Goal: Task Accomplishment & Management: Manage account settings

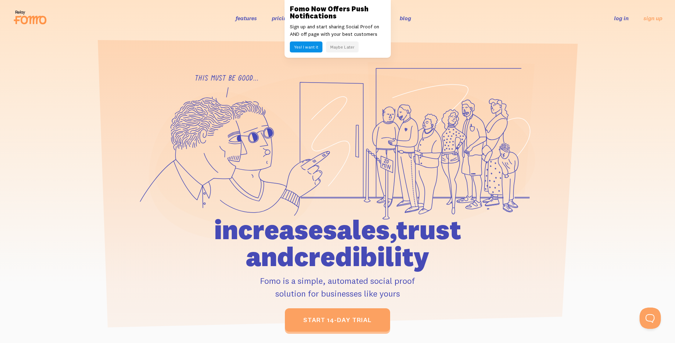
drag, startPoint x: 601, startPoint y: 26, endPoint x: 617, endPoint y: 20, distance: 17.6
click at [603, 26] on div "features pricing 106+ integrations reviews blog log in sign up log in sign up" at bounding box center [338, 18] width 650 height 19
click at [617, 20] on link "log in" at bounding box center [621, 18] width 15 height 7
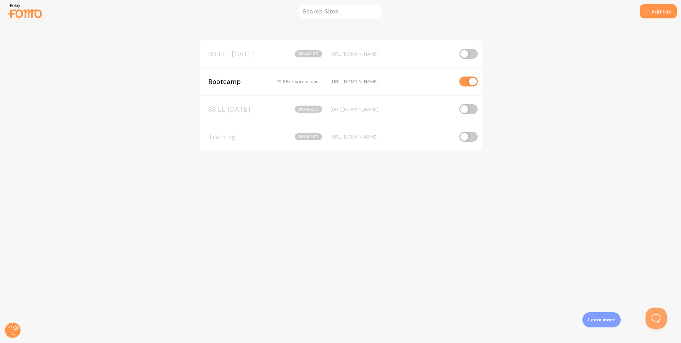
click at [465, 79] on input "checkbox" at bounding box center [468, 82] width 18 height 10
checkbox input "false"
click at [229, 54] on span "SSB LL [DATE]" at bounding box center [236, 54] width 57 height 6
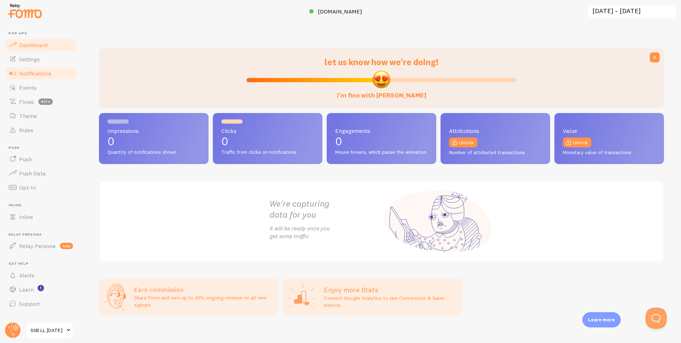
click at [55, 71] on link "Notifications" at bounding box center [40, 73] width 73 height 14
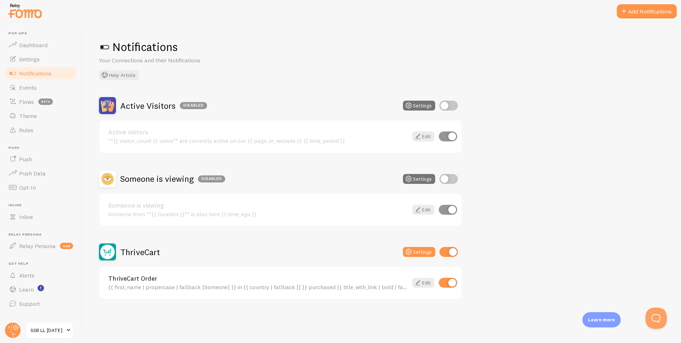
click at [209, 272] on div "ThriveCart Order {{ first_name | propercase | fallback [Someone] }} in {{ count…" at bounding box center [281, 283] width 362 height 32
click at [200, 281] on link "ThriveCart Order" at bounding box center [258, 278] width 300 height 6
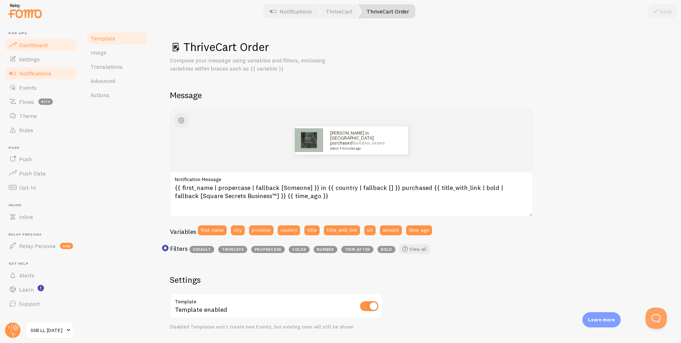
click at [47, 44] on link "Dashboard" at bounding box center [40, 45] width 73 height 14
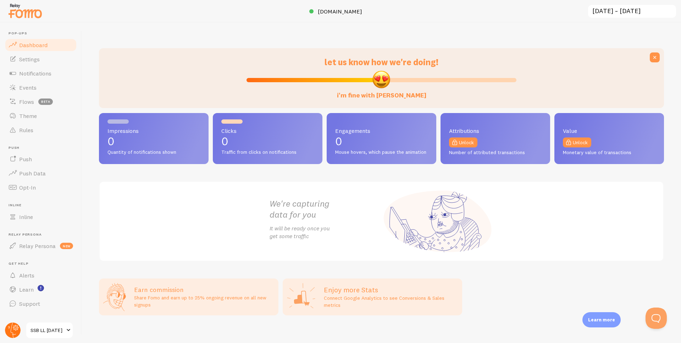
click at [14, 335] on circle at bounding box center [13, 331] width 16 height 16
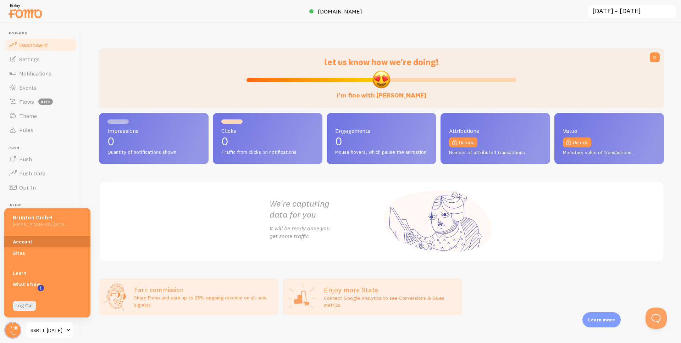
click at [58, 236] on link "Account" at bounding box center [47, 241] width 86 height 11
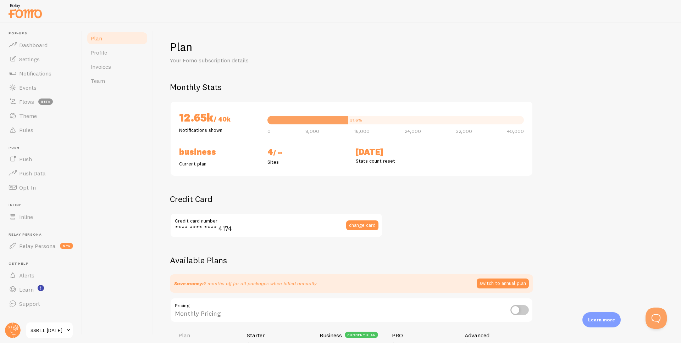
click at [47, 337] on link "SSB LL [DATE]" at bounding box center [50, 330] width 48 height 17
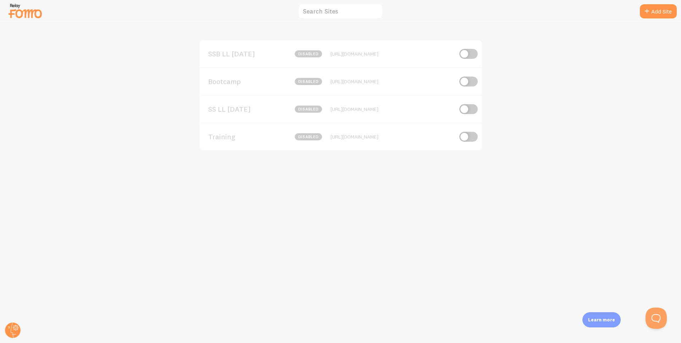
click at [471, 54] on input "checkbox" at bounding box center [468, 54] width 18 height 10
checkbox input "true"
click at [8, 334] on circle at bounding box center [13, 331] width 16 height 16
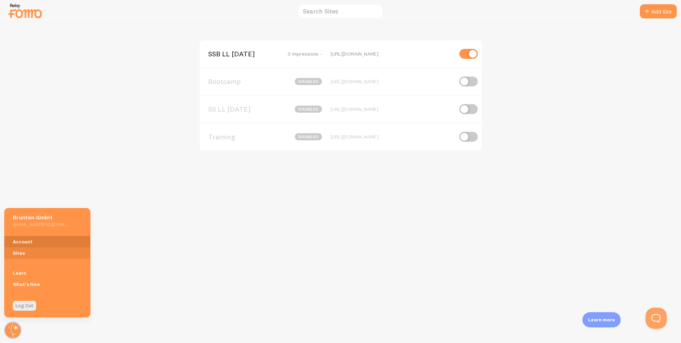
click at [27, 243] on link "Account" at bounding box center [47, 241] width 86 height 11
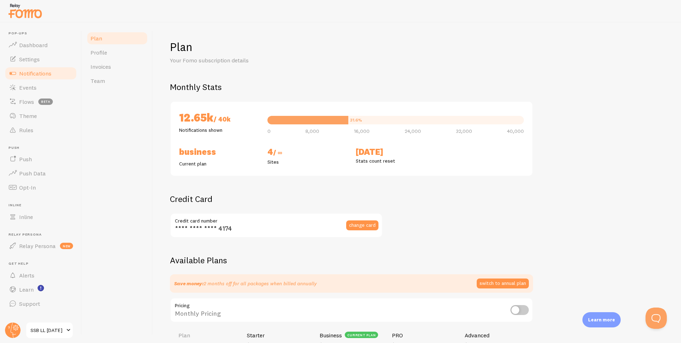
click at [52, 72] on link "Notifications" at bounding box center [40, 73] width 73 height 14
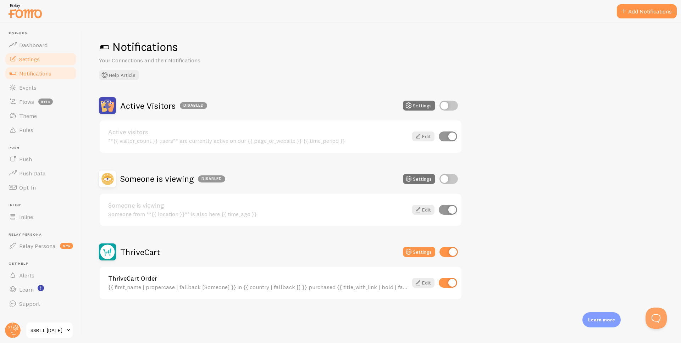
click at [46, 62] on link "Settings" at bounding box center [40, 59] width 73 height 14
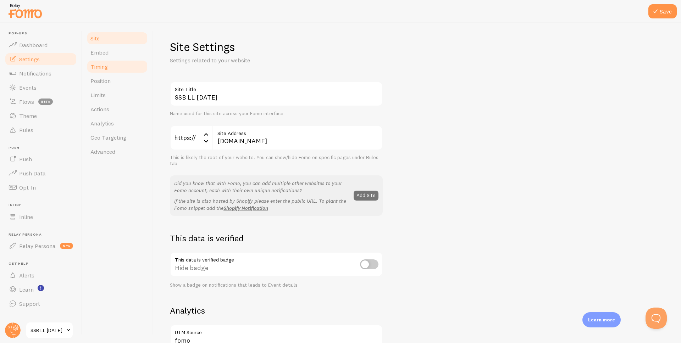
click at [122, 71] on link "Timing" at bounding box center [117, 67] width 62 height 14
click at [667, 7] on button "Save" at bounding box center [662, 11] width 28 height 14
click at [112, 66] on link "Timing" at bounding box center [117, 67] width 62 height 14
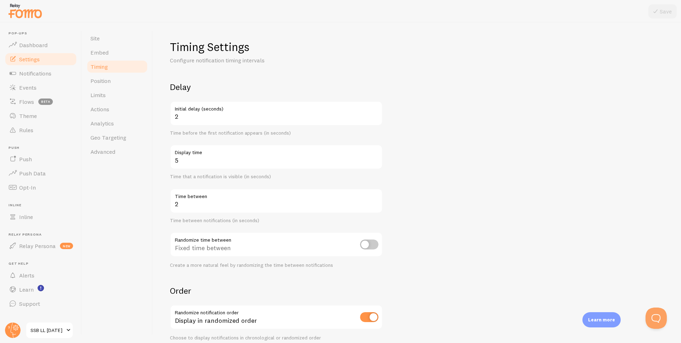
click at [485, 93] on form "Delay 2 Initial delay (seconds) Time before the first notification appears (in …" at bounding box center [417, 234] width 494 height 304
click at [111, 41] on link "Site" at bounding box center [117, 38] width 62 height 14
